Goal: Task Accomplishment & Management: Use online tool/utility

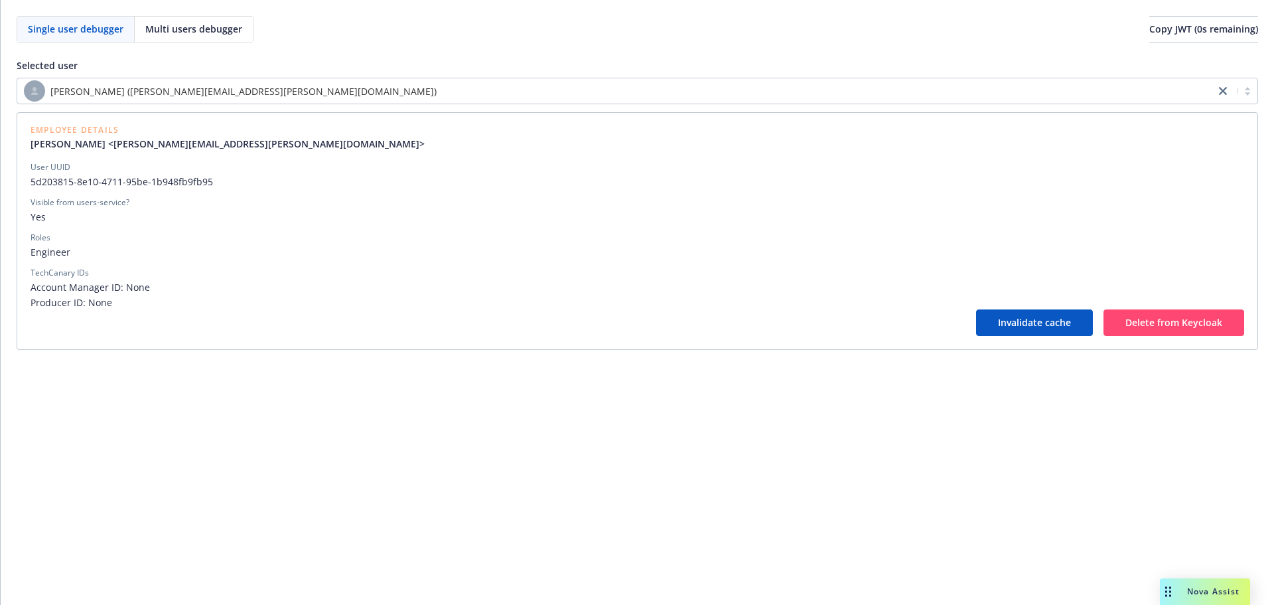
click at [577, 93] on div "[PERSON_NAME] ([PERSON_NAME][EMAIL_ADDRESS][PERSON_NAME][DOMAIN_NAME])" at bounding box center [616, 90] width 1185 height 21
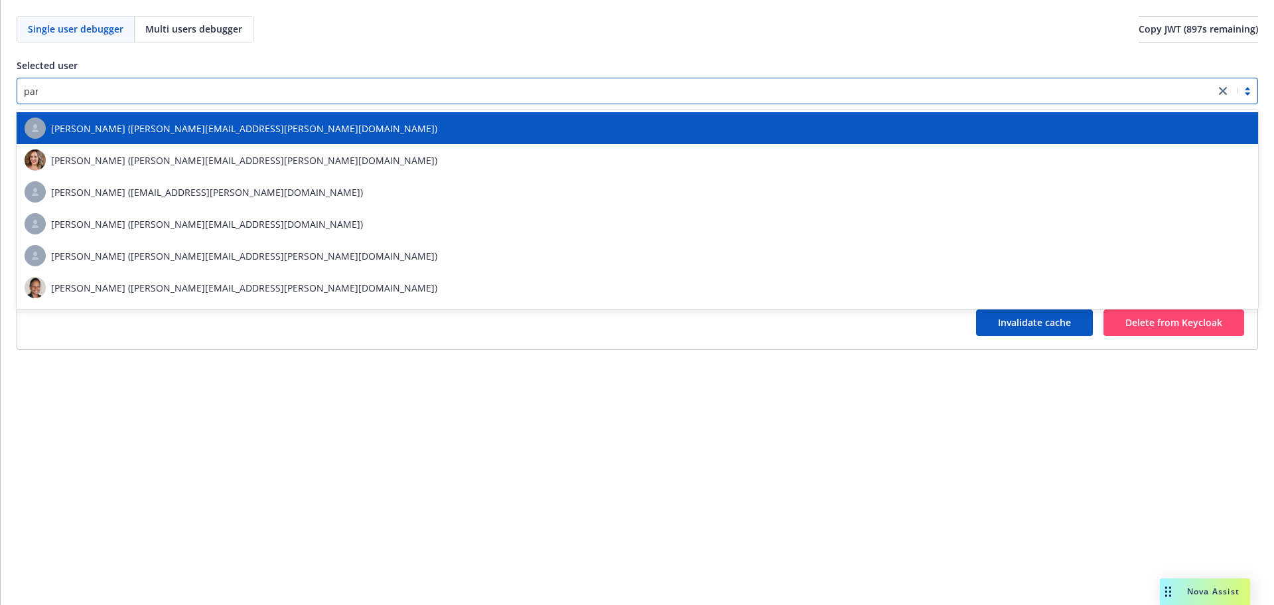
type input "param"
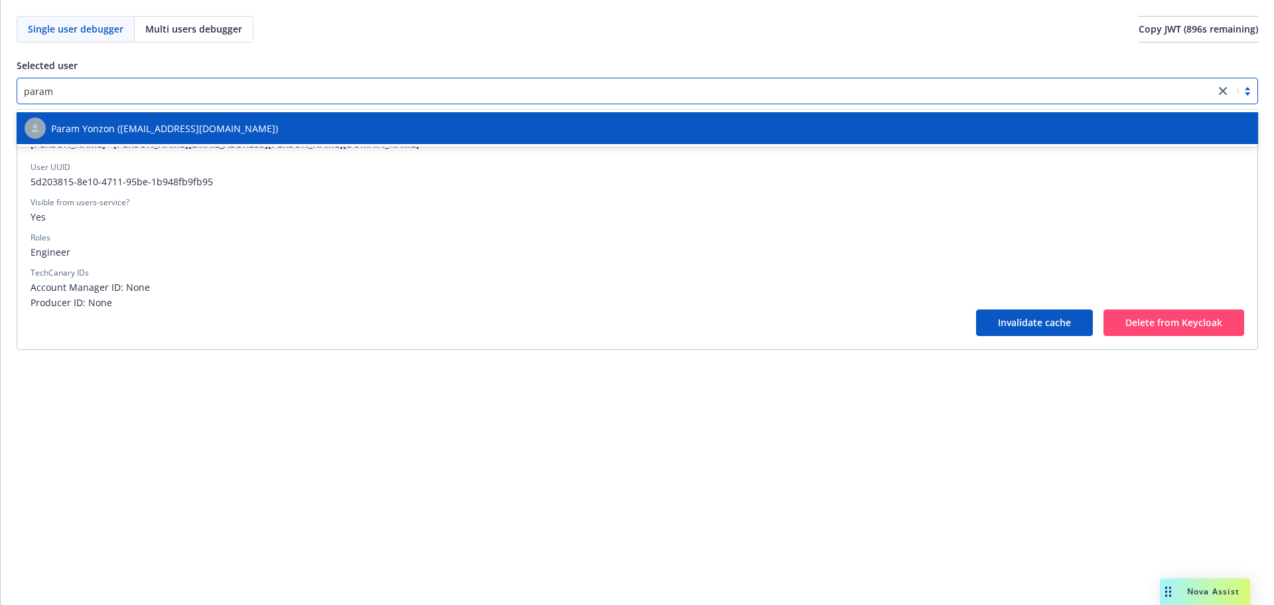
click at [565, 124] on div "Param Yonzon ([EMAIL_ADDRESS][DOMAIN_NAME])" at bounding box center [638, 127] width 1226 height 21
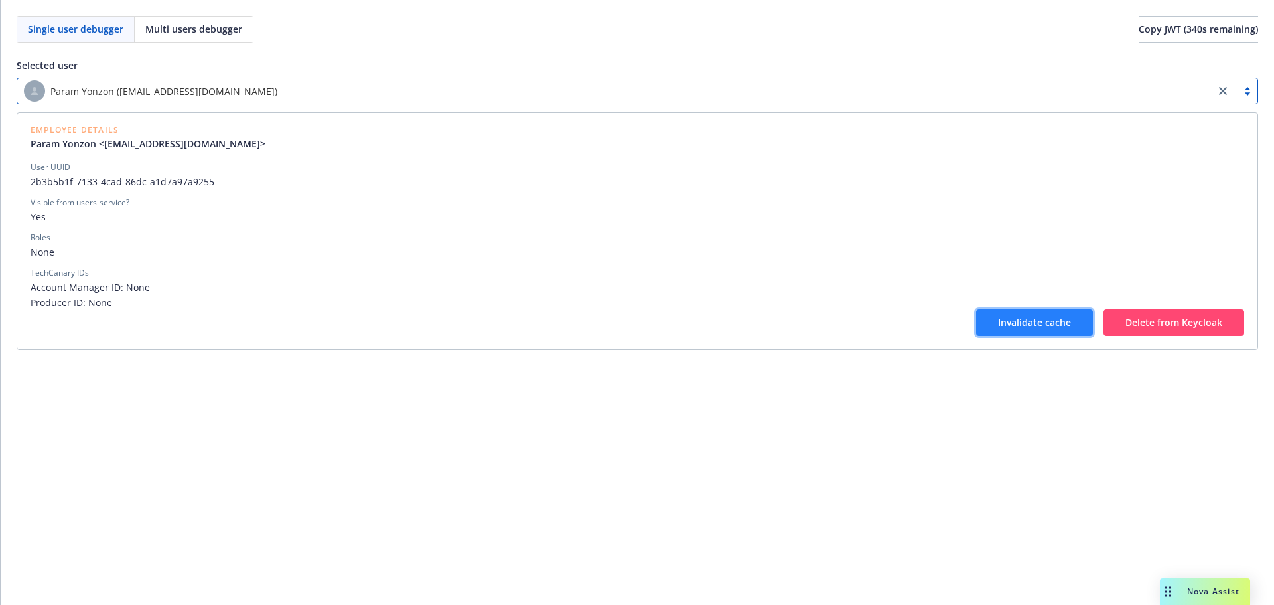
click at [1031, 324] on span "Invalidate cache" at bounding box center [1034, 322] width 73 height 13
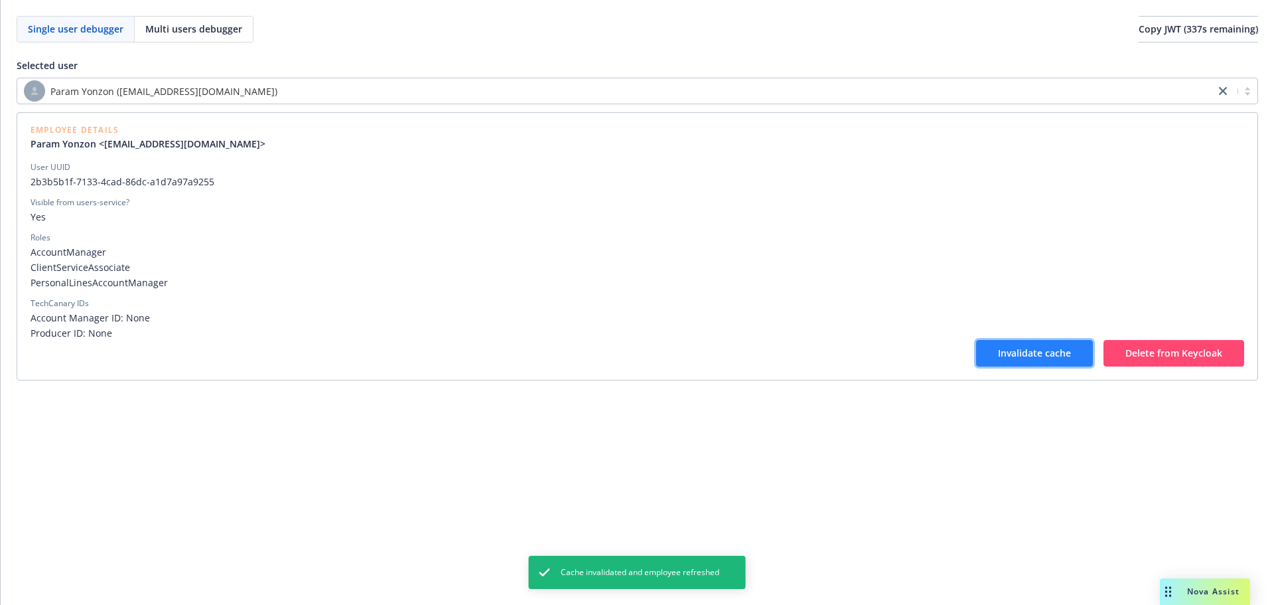
click at [984, 343] on button "Invalidate cache" at bounding box center [1034, 353] width 117 height 27
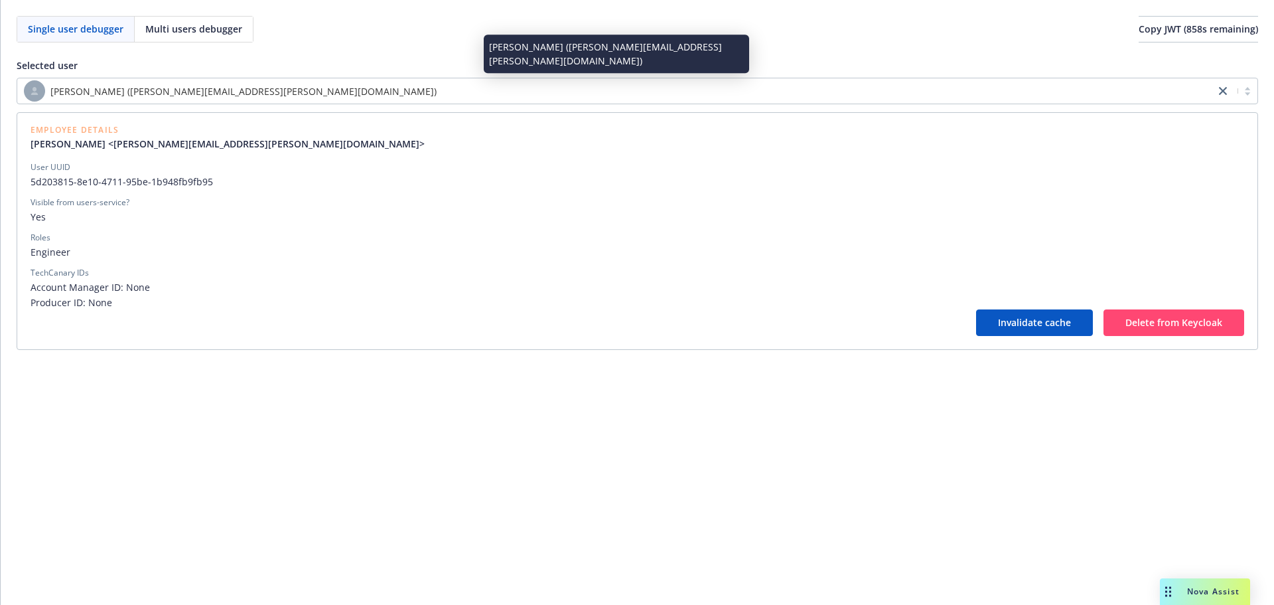
click at [697, 93] on div "[PERSON_NAME] ([PERSON_NAME][EMAIL_ADDRESS][PERSON_NAME][DOMAIN_NAME])" at bounding box center [616, 90] width 1185 height 21
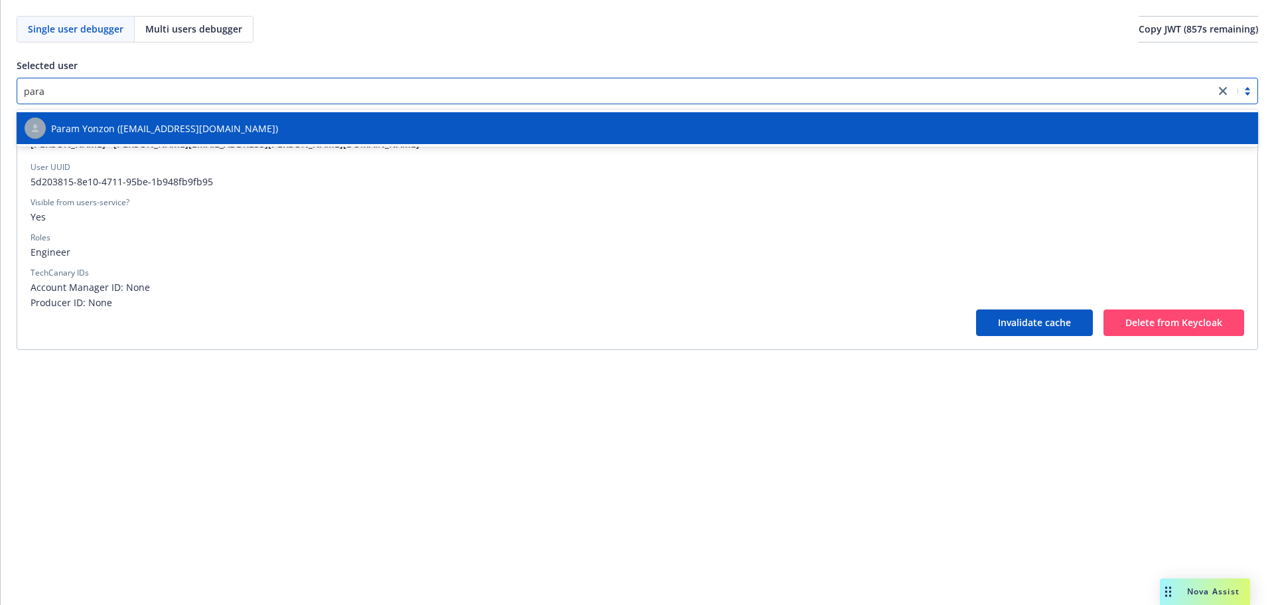
type input "param"
click at [691, 129] on div "Param Yonzon ([EMAIL_ADDRESS][DOMAIN_NAME])" at bounding box center [638, 127] width 1226 height 21
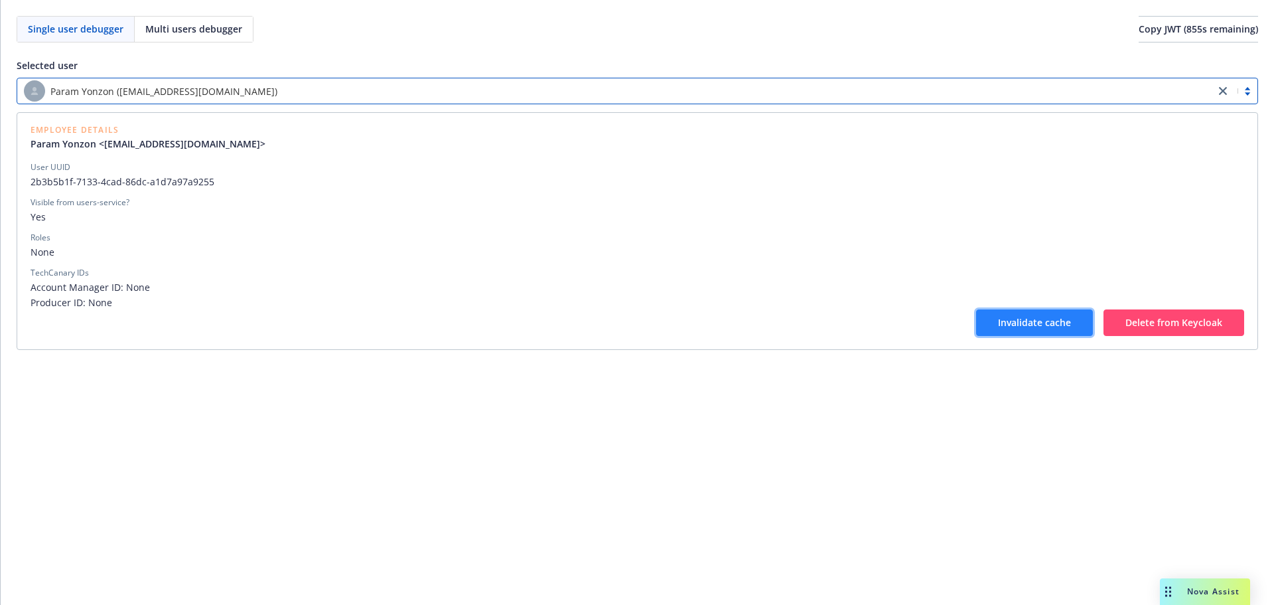
click at [995, 313] on button "Invalidate cache" at bounding box center [1034, 322] width 117 height 27
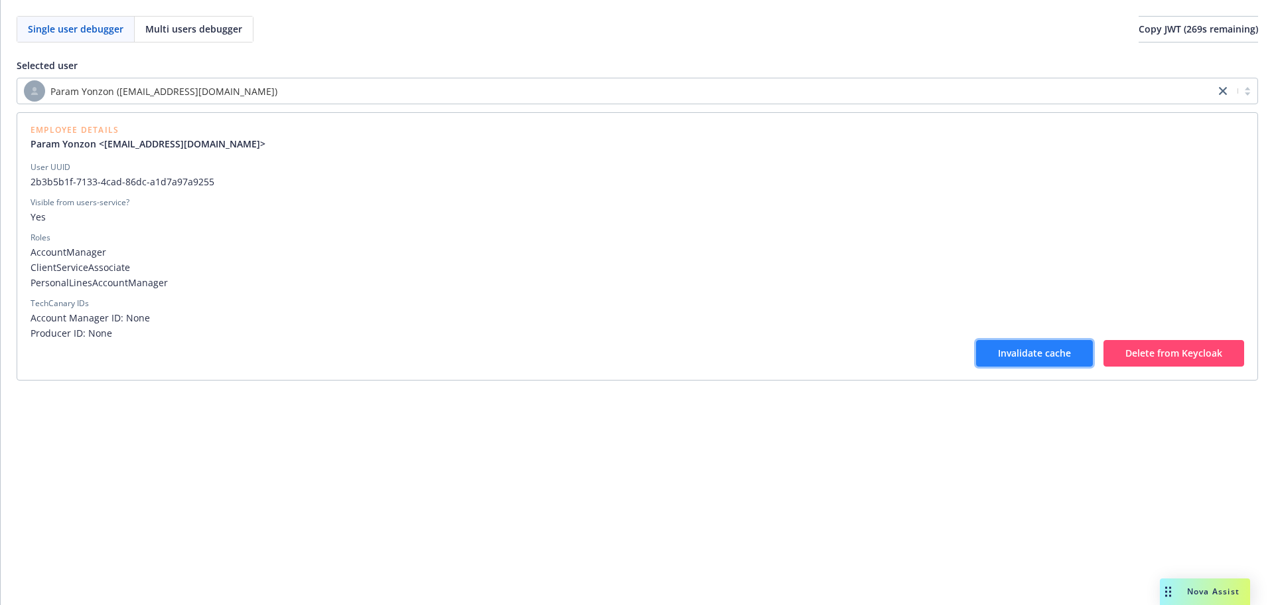
click at [991, 359] on button "Invalidate cache" at bounding box center [1034, 353] width 117 height 27
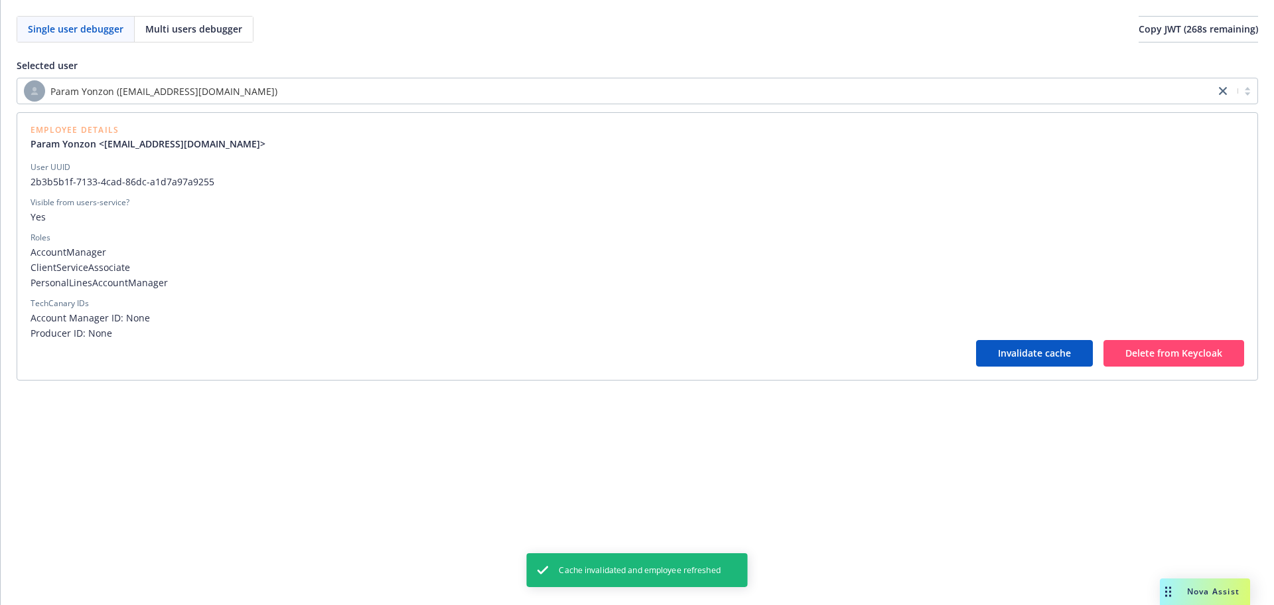
click at [834, 417] on div "Single user debugger Multi users debugger Copy JWT ( 268 s remaining) Selected …" at bounding box center [638, 302] width 1274 height 605
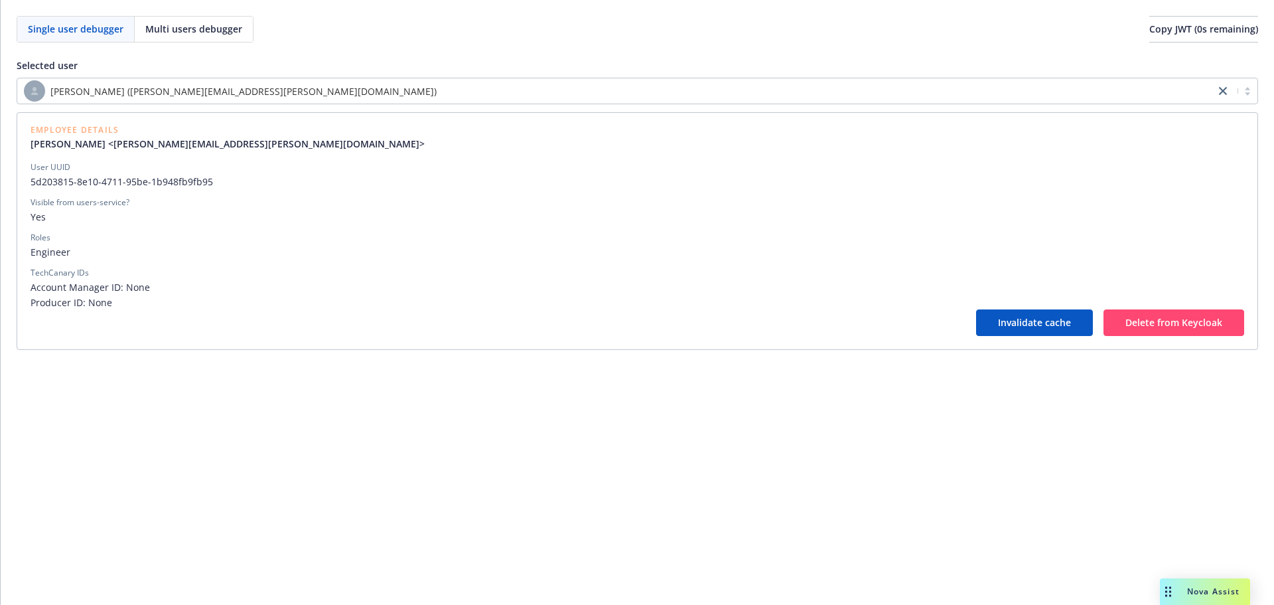
click at [604, 88] on div "[PERSON_NAME] ([PERSON_NAME][EMAIL_ADDRESS][PERSON_NAME][DOMAIN_NAME])" at bounding box center [616, 90] width 1185 height 21
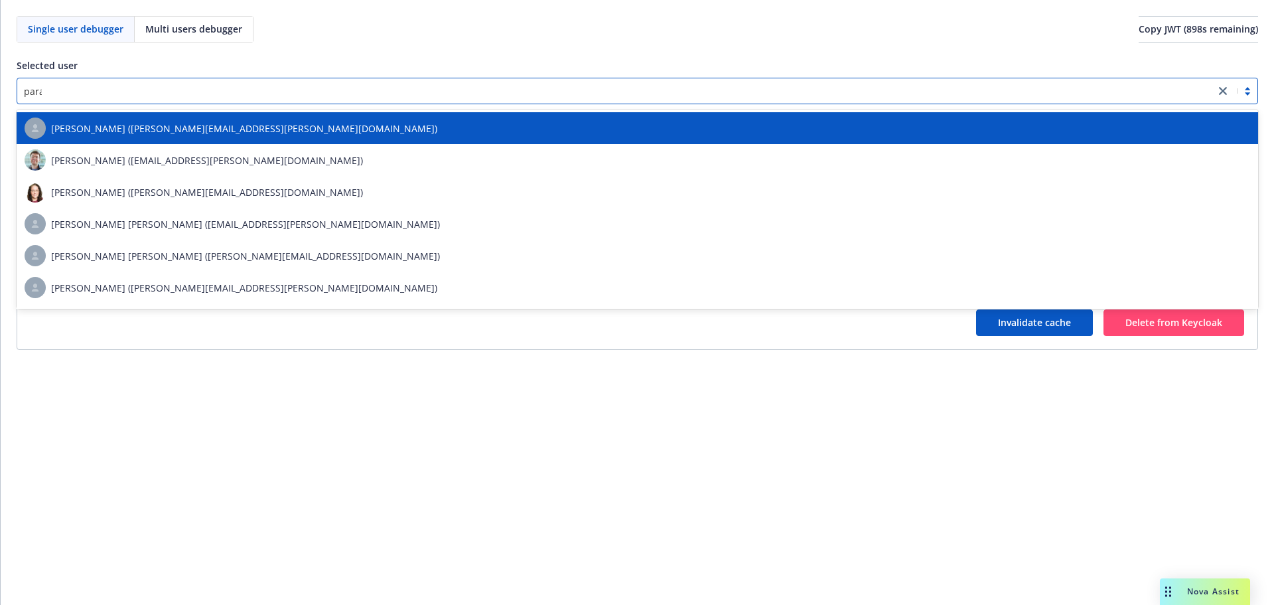
type input "param"
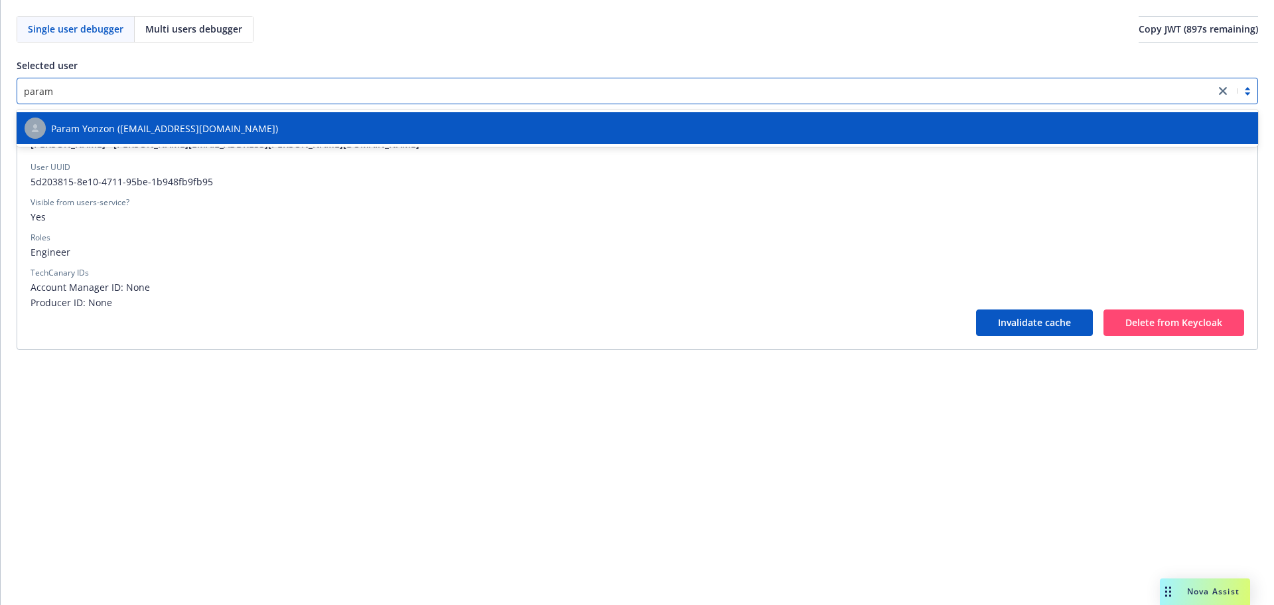
click at [561, 124] on div "Param Yonzon ([EMAIL_ADDRESS][DOMAIN_NAME])" at bounding box center [638, 127] width 1226 height 21
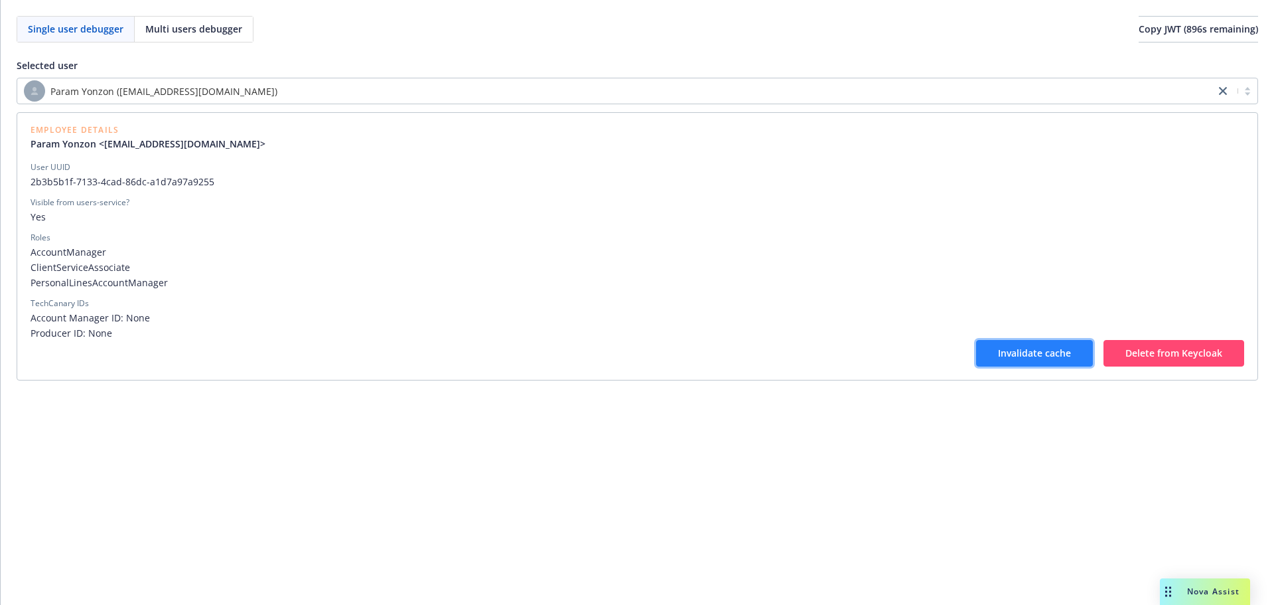
click at [1004, 358] on span "Invalidate cache" at bounding box center [1034, 352] width 73 height 13
